Goal: Information Seeking & Learning: Check status

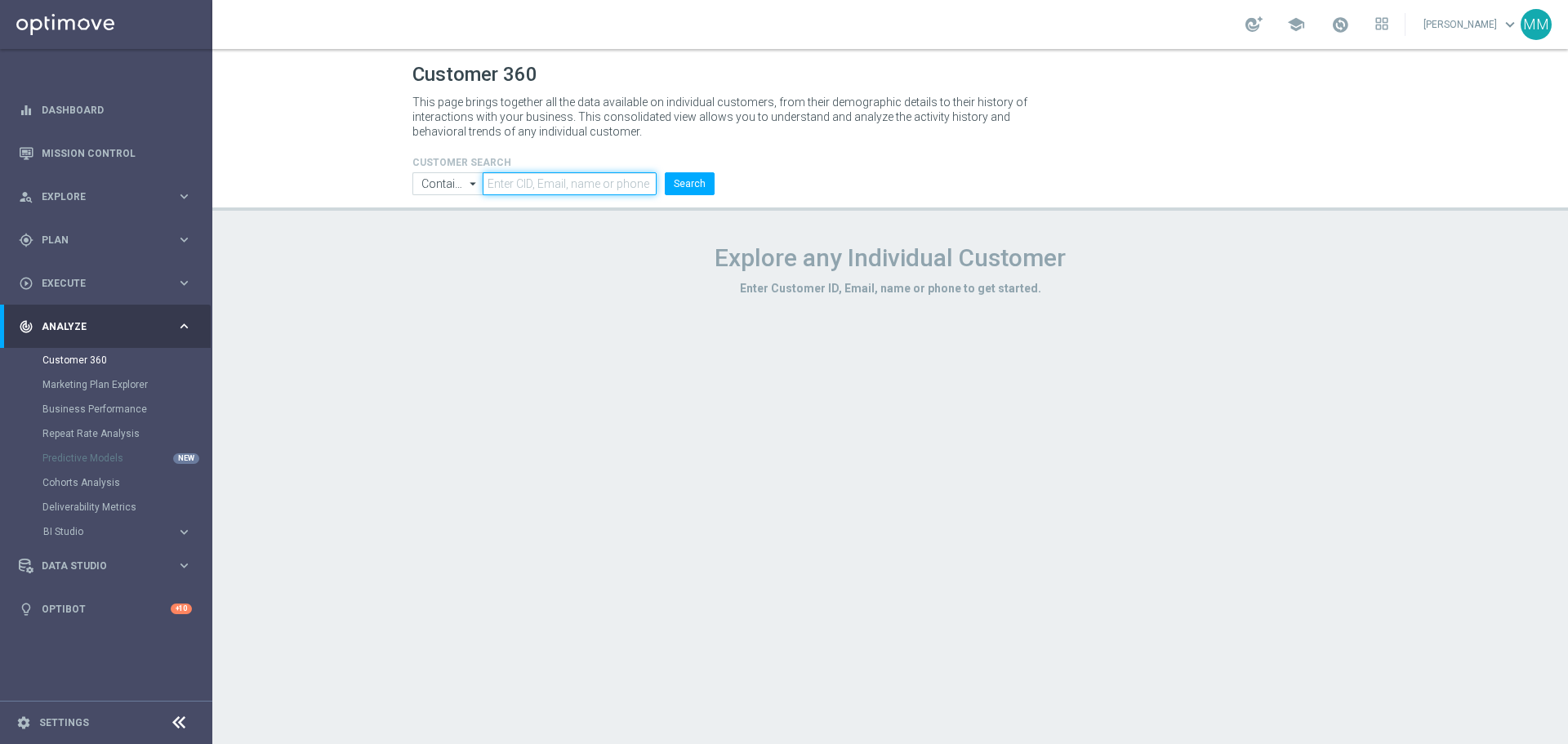
click at [619, 181] on input "text" at bounding box center [570, 183] width 174 height 23
paste input "3256228"
type input "3256228"
click at [688, 181] on button "Search" at bounding box center [690, 183] width 50 height 23
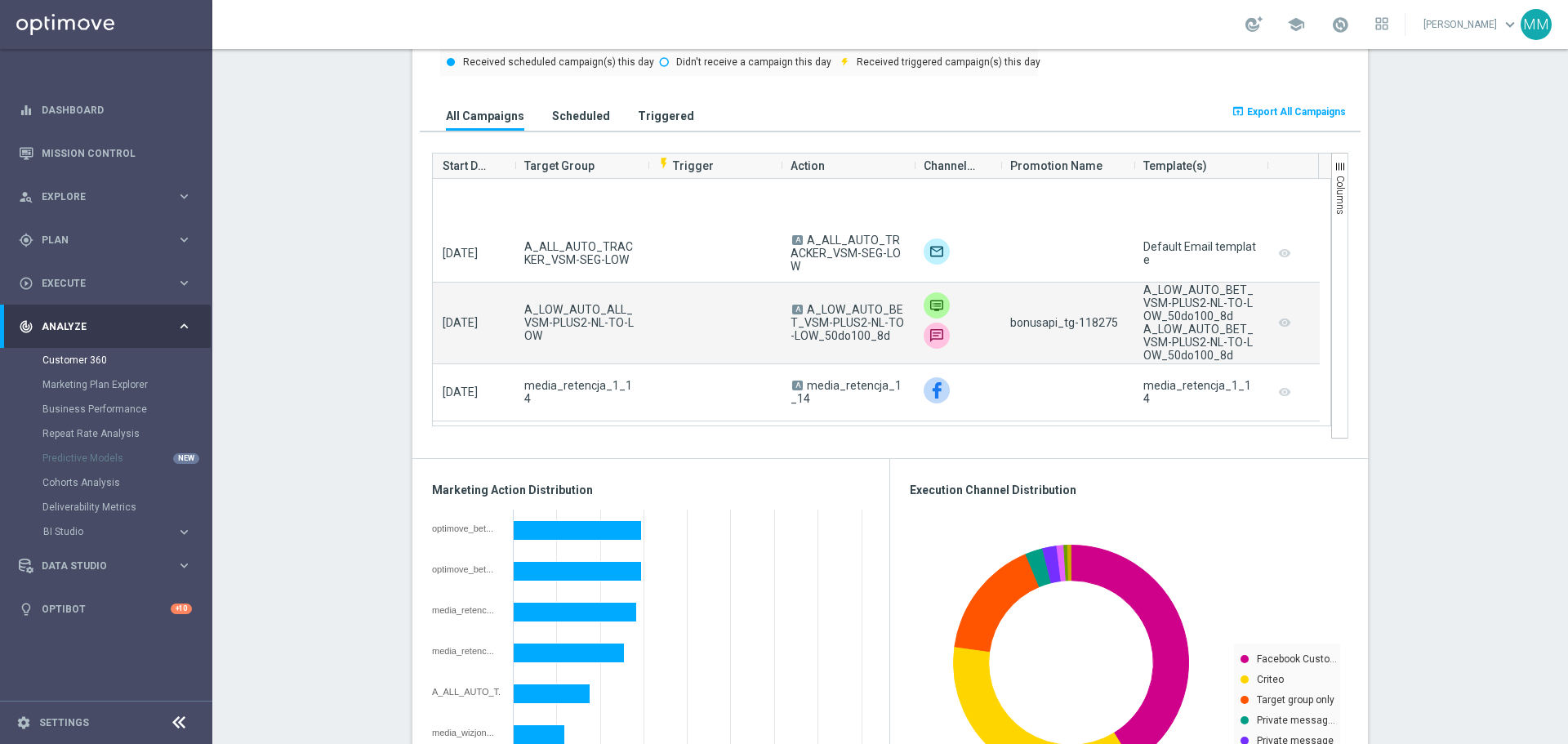
scroll to position [1634, 0]
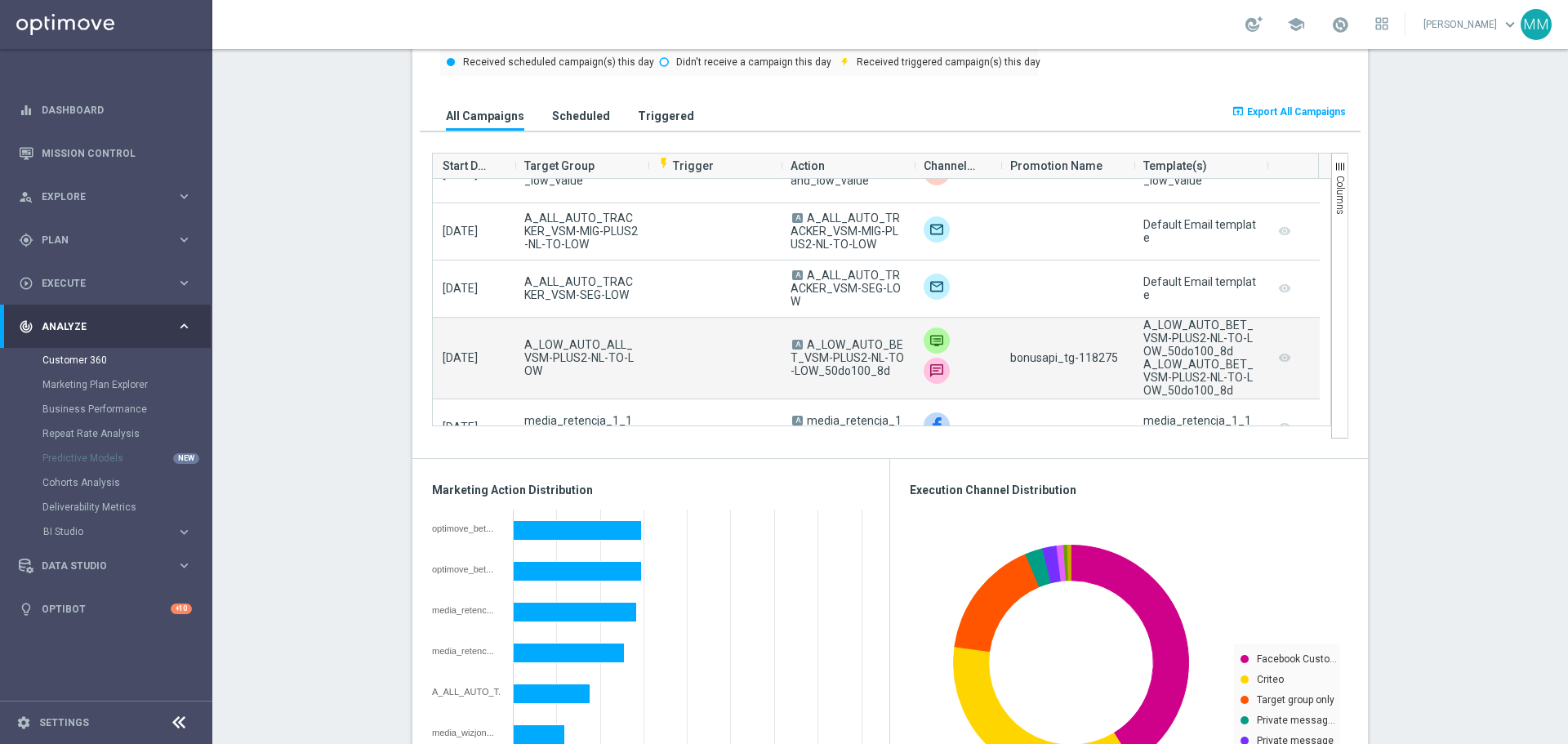
click at [1073, 356] on span "bonusapi_tg-118275" at bounding box center [1064, 358] width 108 height 13
click at [1091, 361] on span "bonusapi_tg-118275" at bounding box center [1064, 358] width 108 height 13
click at [1092, 360] on span "bonusapi_tg-118275" at bounding box center [1064, 358] width 108 height 13
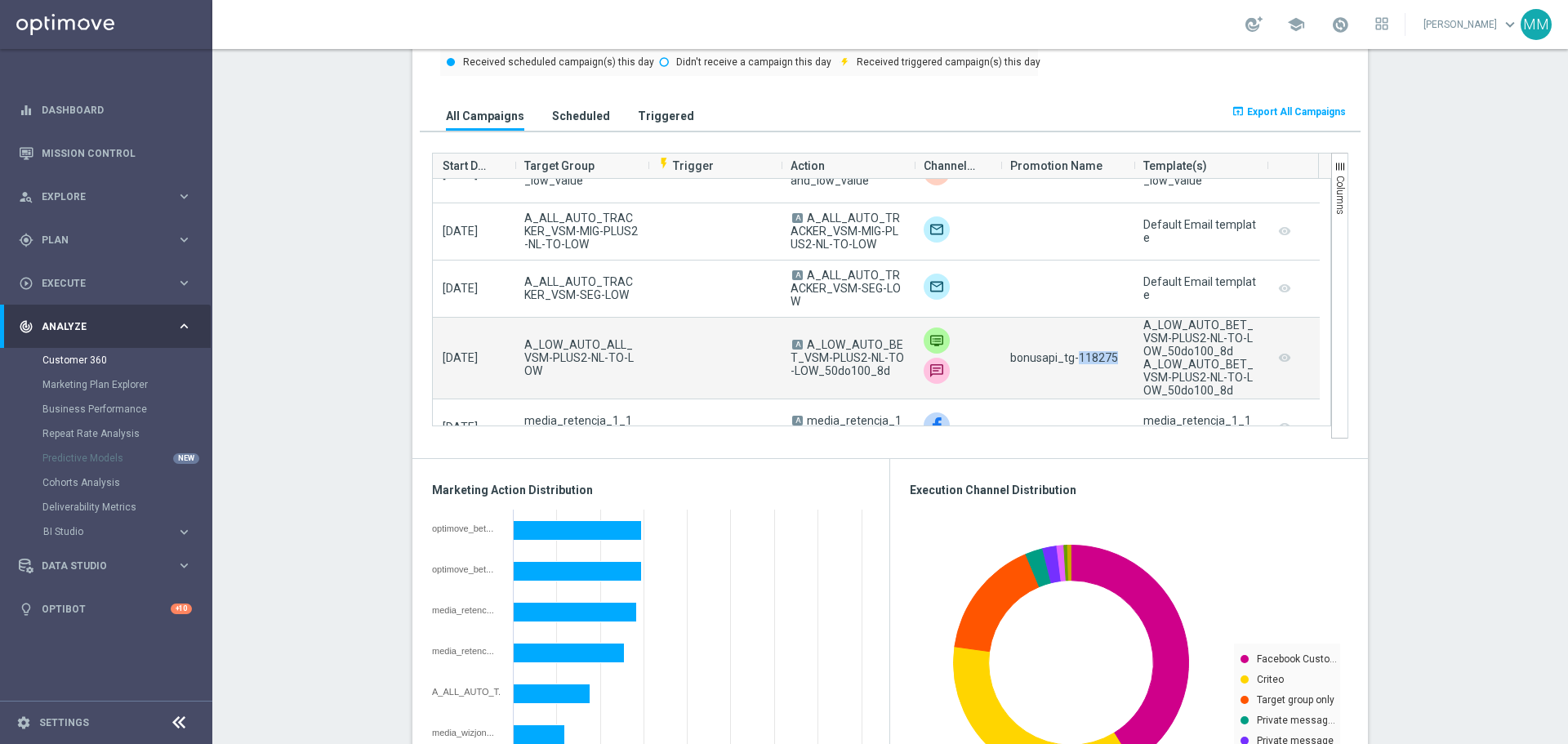
click at [1092, 360] on span "bonusapi_tg-118275" at bounding box center [1064, 358] width 108 height 13
click at [1102, 364] on span "bonusapi_tg-118275" at bounding box center [1064, 358] width 108 height 13
click at [1102, 379] on div "bonusapi_tg-118275" at bounding box center [1067, 359] width 133 height 81
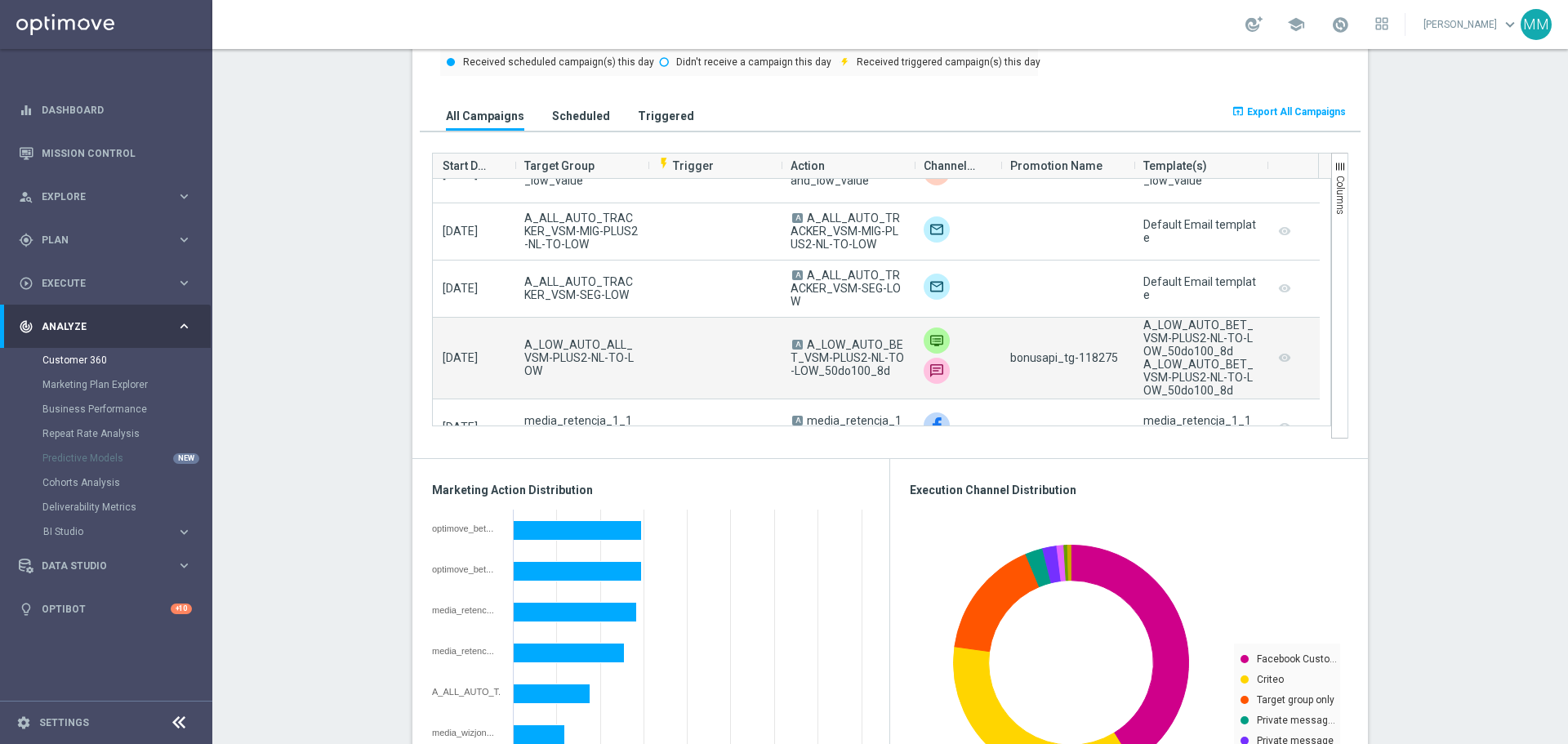
click at [1100, 364] on span "bonusapi_tg-118275" at bounding box center [1064, 358] width 108 height 13
click at [1078, 360] on span "bonusapi_tg-118275" at bounding box center [1064, 358] width 108 height 13
click at [1079, 360] on span "bonusapi_tg-118275" at bounding box center [1064, 358] width 108 height 13
click at [1079, 372] on div "bonusapi_tg-118275" at bounding box center [1067, 359] width 133 height 81
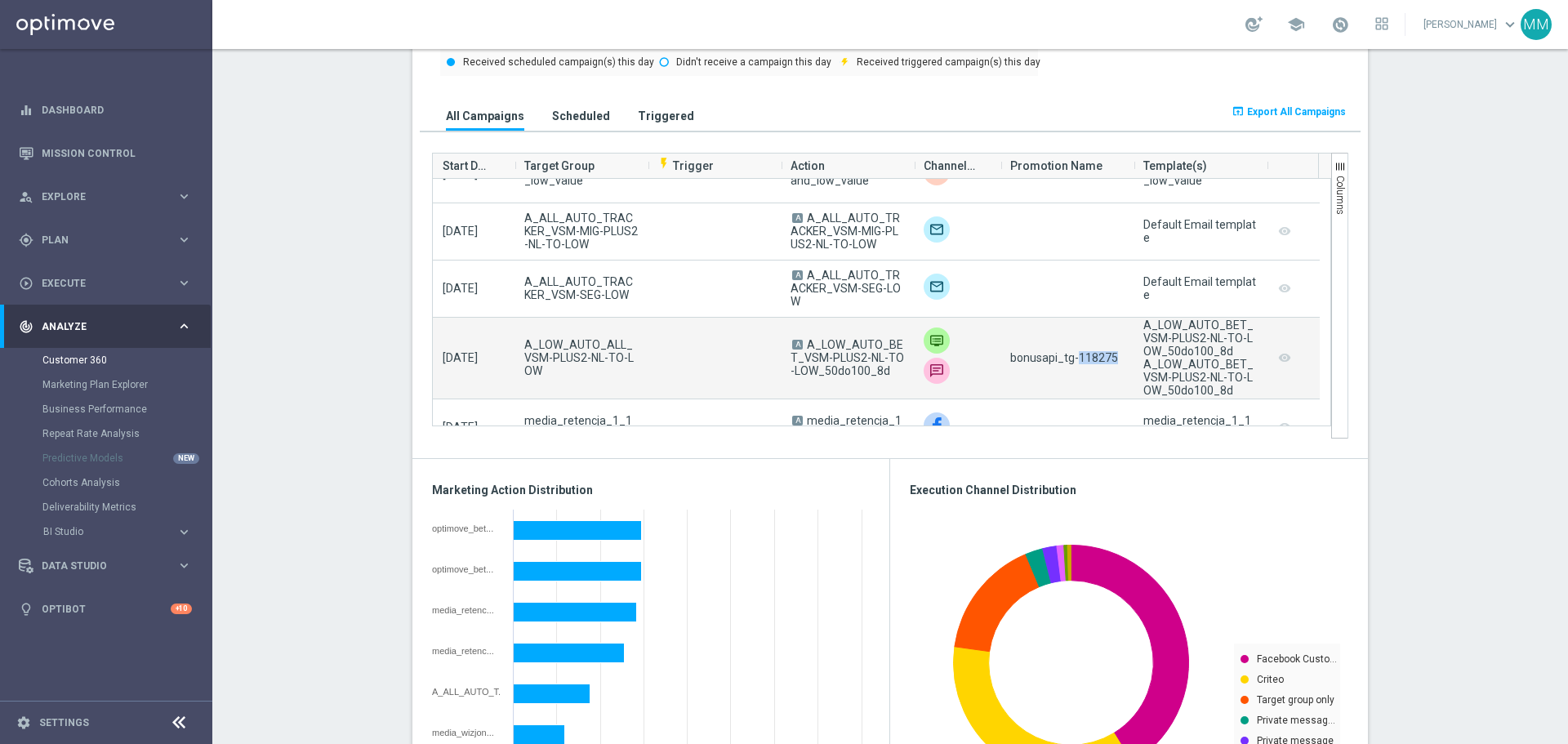
click at [1079, 372] on div "bonusapi_tg-118275" at bounding box center [1067, 359] width 133 height 81
click at [1089, 361] on span "bonusapi_tg-118275" at bounding box center [1064, 358] width 108 height 13
